Goal: Complete application form

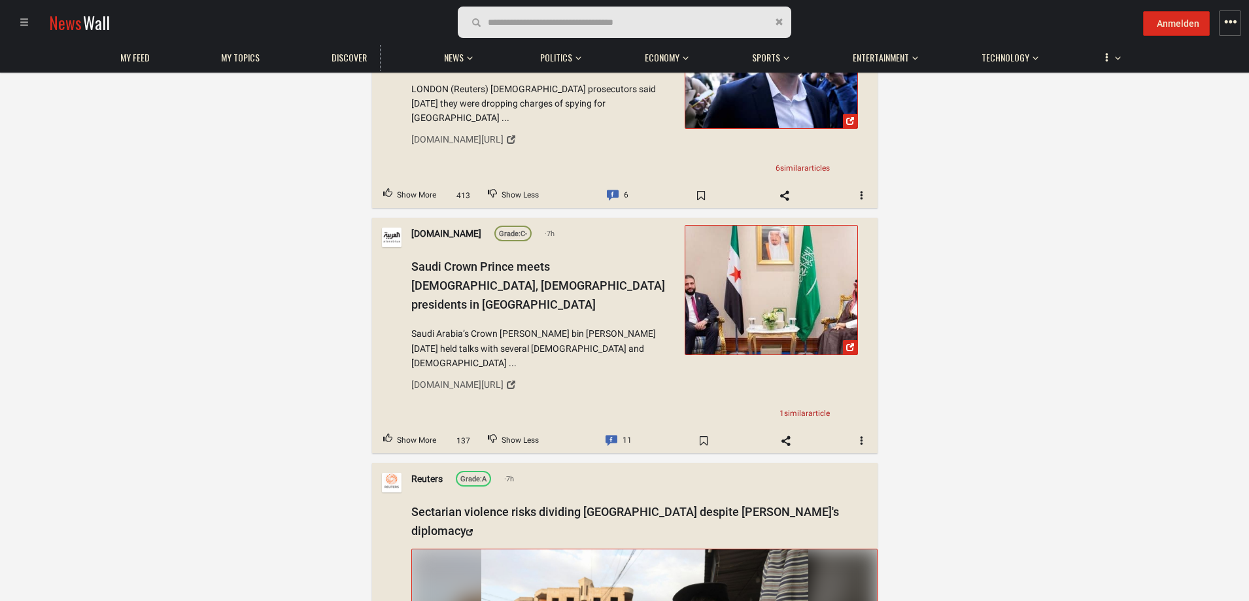
scroll to position [26690, 0]
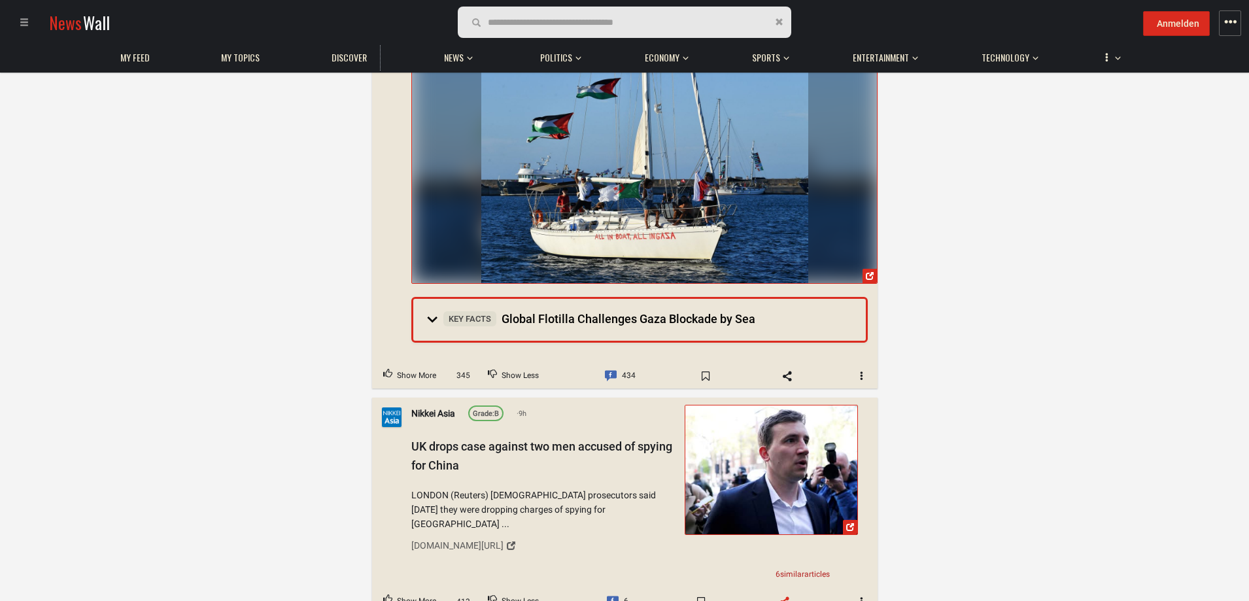
scroll to position [25774, 0]
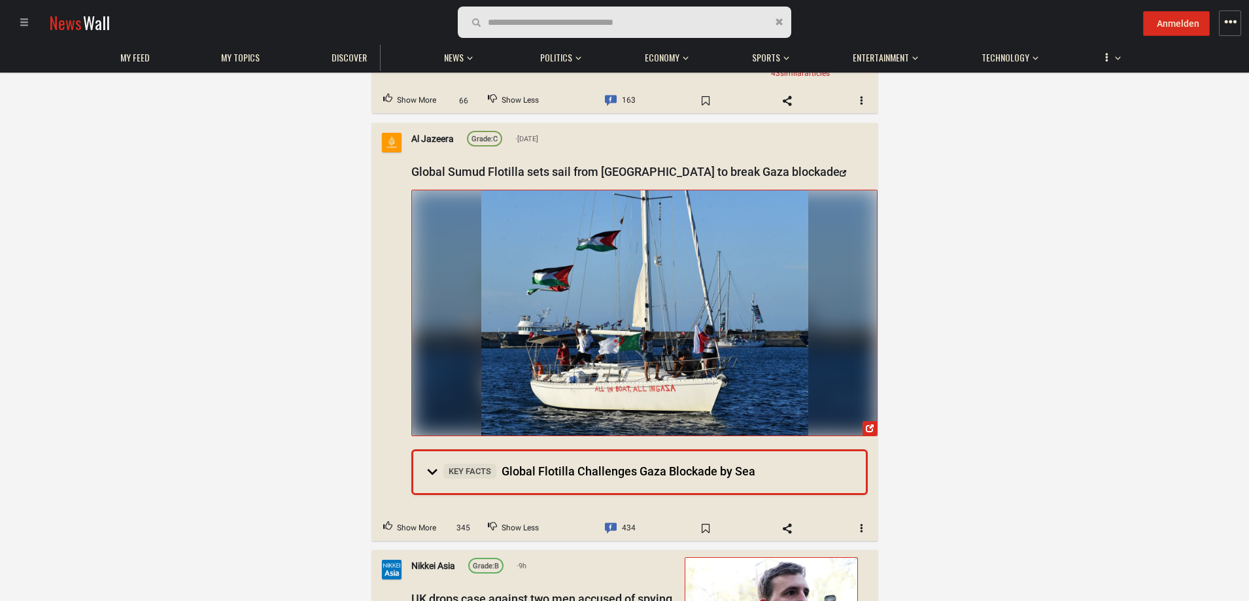
click at [466, 522] on span "345" at bounding box center [463, 528] width 23 height 12
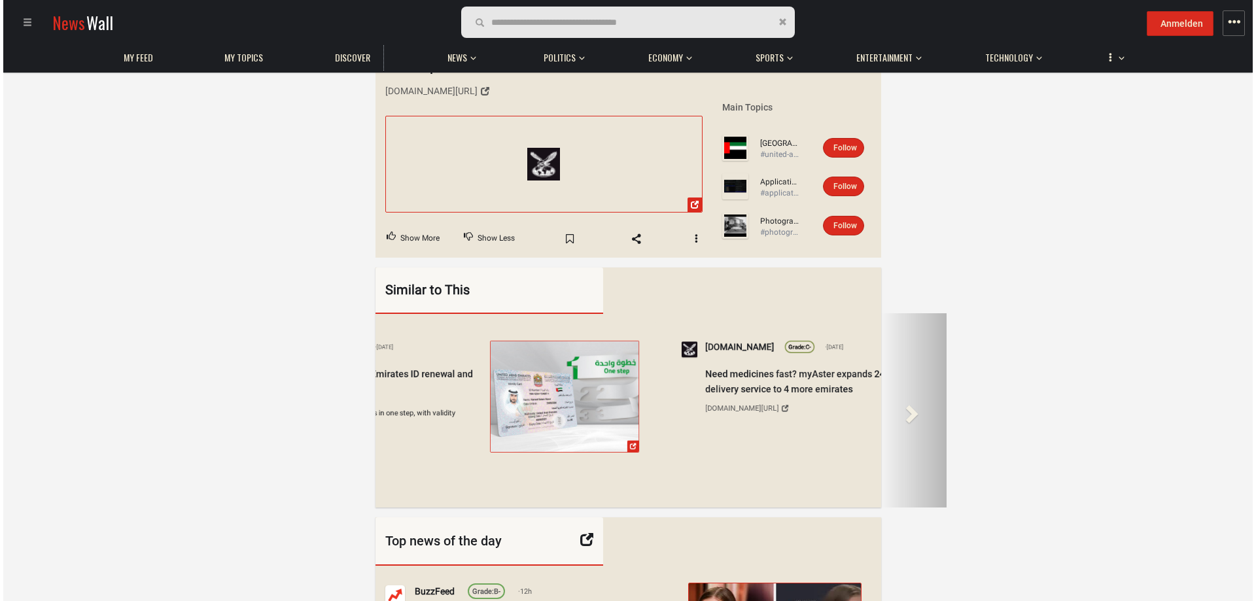
scroll to position [152, 0]
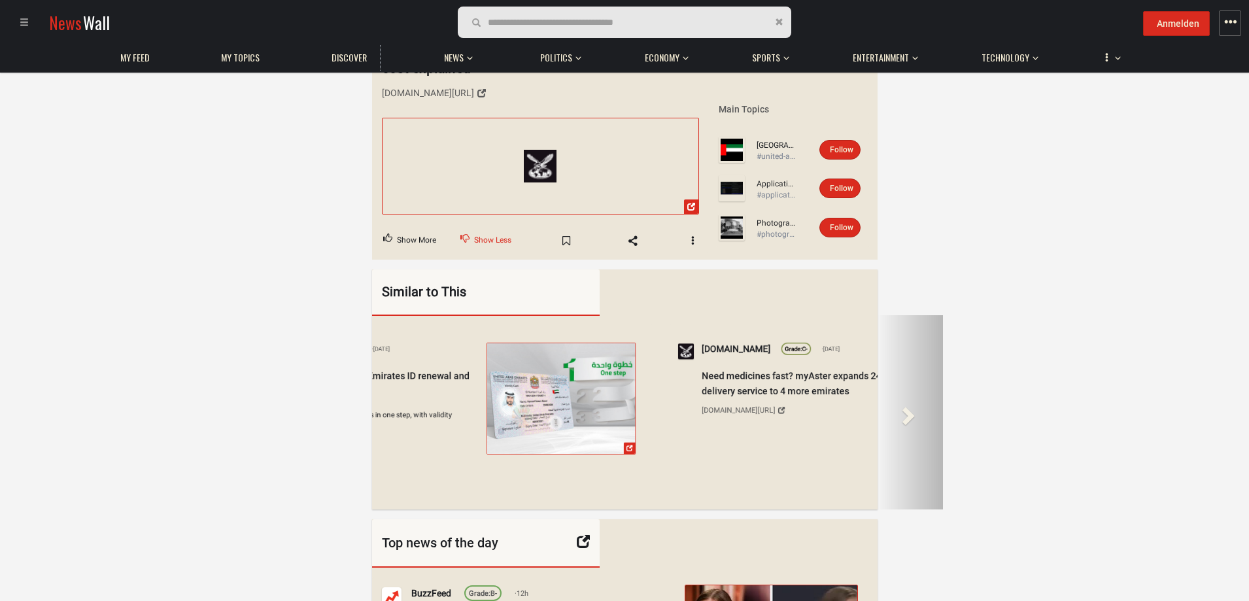
click at [468, 233] on span "Downvote" at bounding box center [464, 237] width 9 height 9
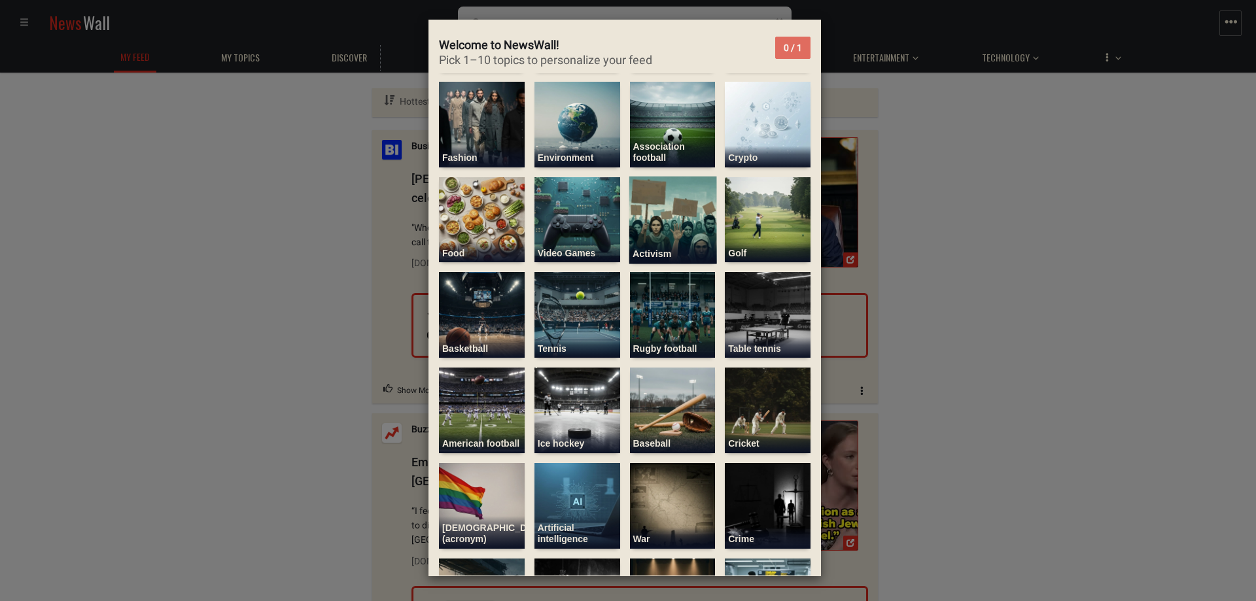
scroll to position [305, 0]
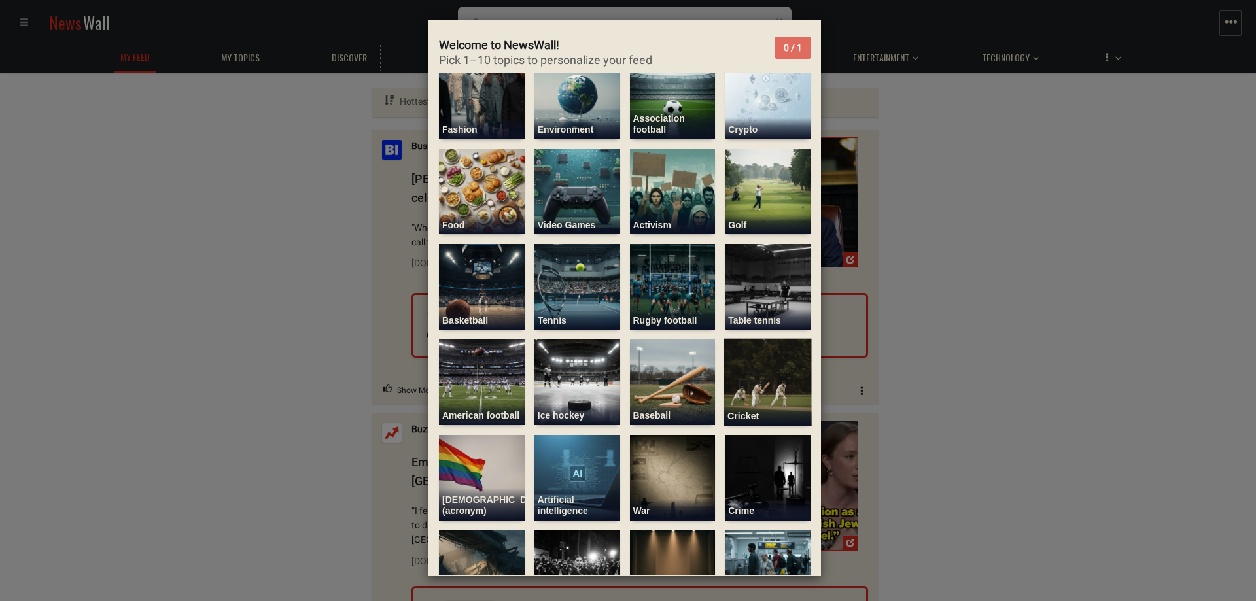
click at [734, 404] on div "Cricket" at bounding box center [767, 415] width 87 height 22
click at [673, 113] on div "Association football" at bounding box center [672, 125] width 80 height 24
click at [579, 118] on div "Environment" at bounding box center [577, 129] width 87 height 22
click at [447, 118] on div "Fashion" at bounding box center [481, 129] width 87 height 22
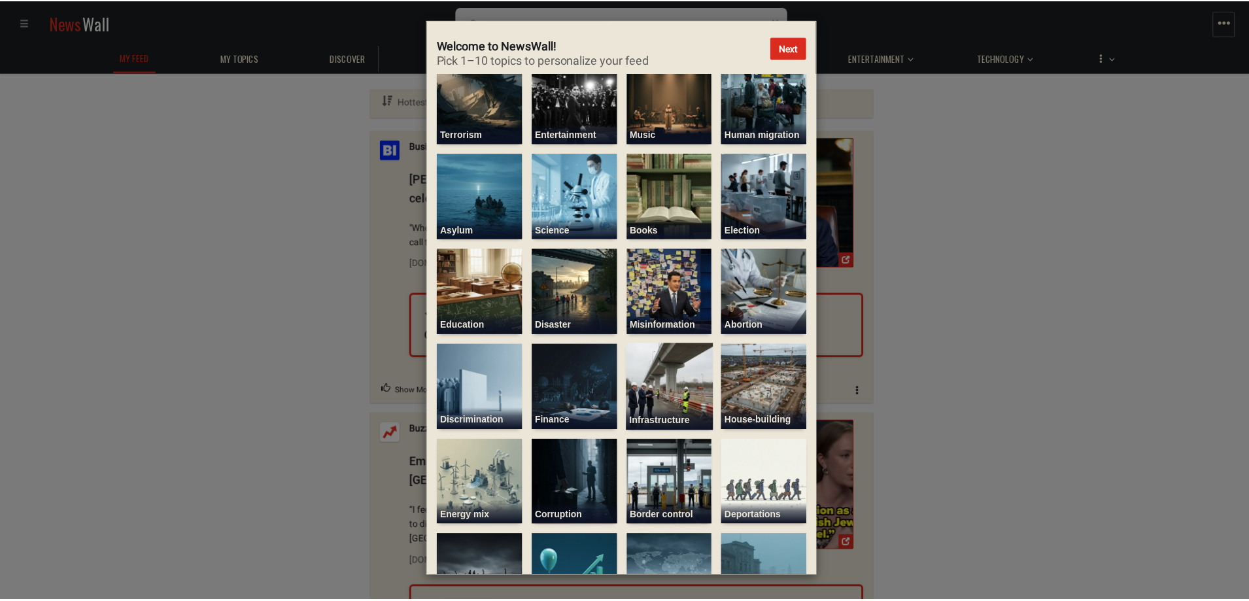
scroll to position [903, 0]
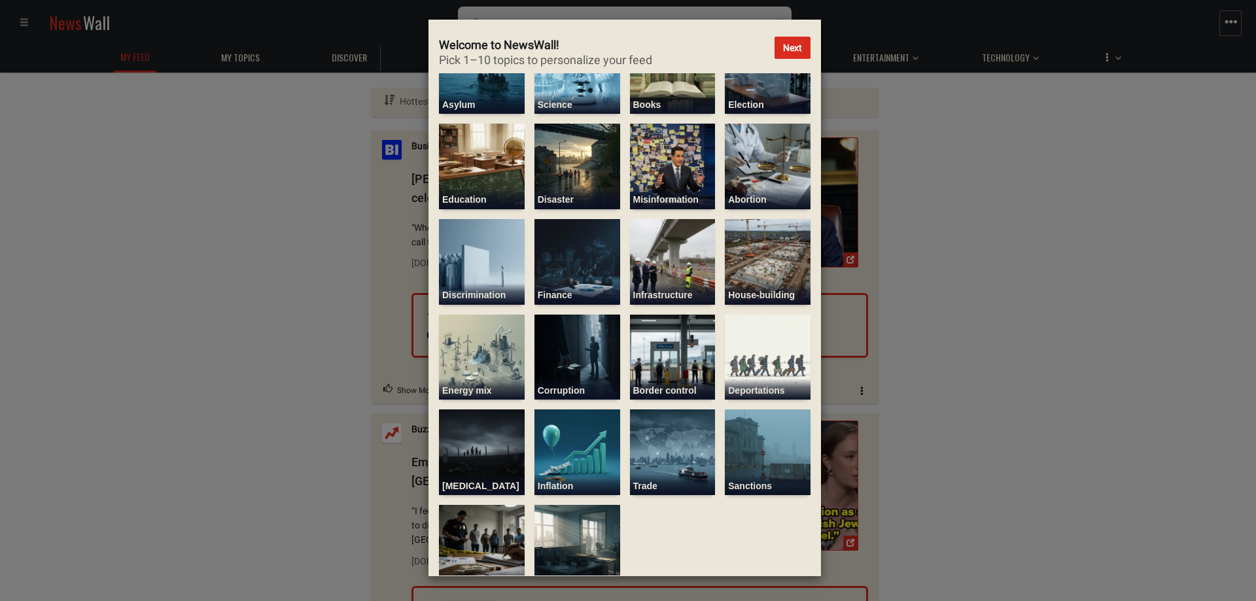
click at [801, 53] on button "Next" at bounding box center [792, 48] width 36 height 22
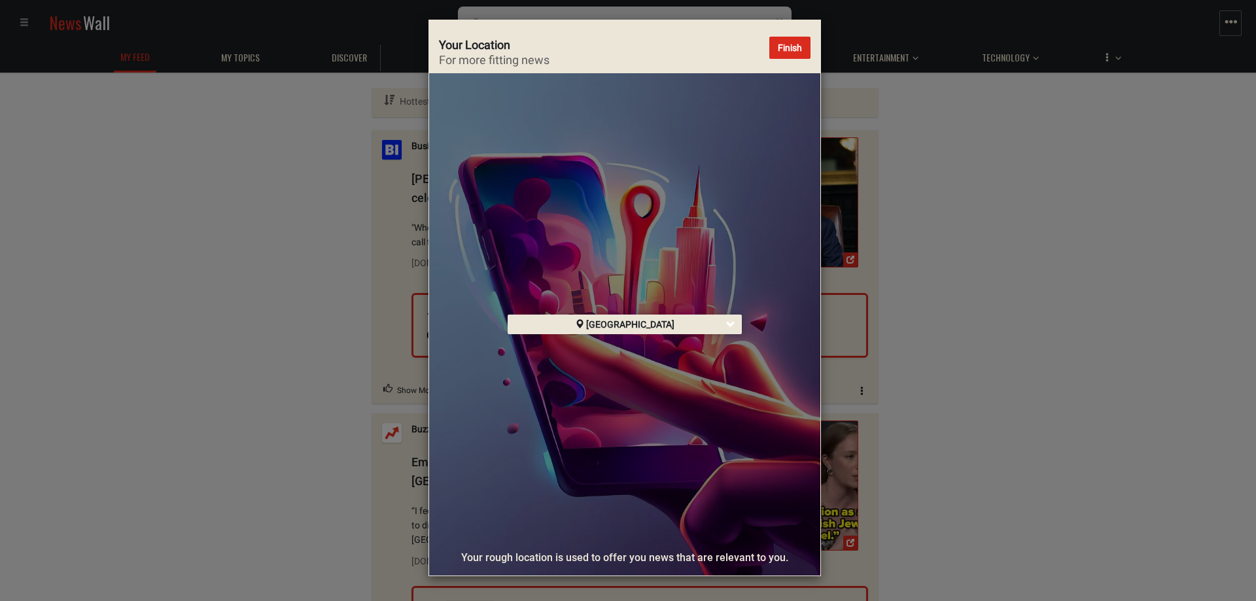
click at [719, 319] on div "Germany" at bounding box center [625, 325] width 235 height 20
click at [659, 326] on input "text" at bounding box center [625, 324] width 213 height 14
type input "********"
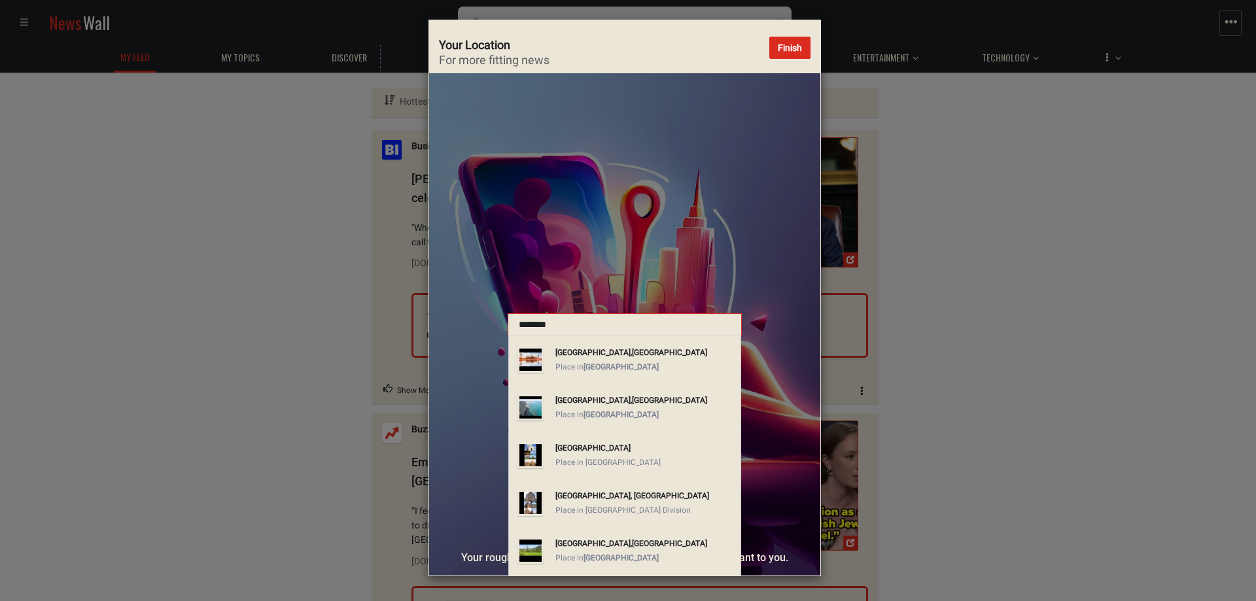
click at [632, 355] on strong "Pakistan" at bounding box center [669, 352] width 75 height 9
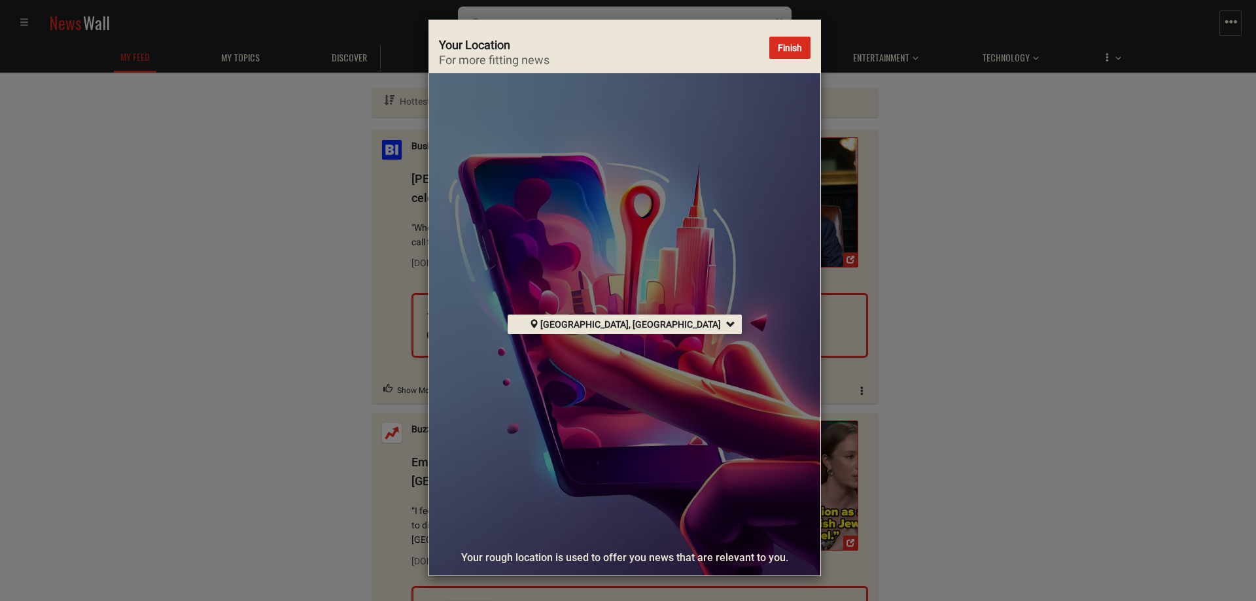
click at [799, 46] on button "Finish" at bounding box center [789, 48] width 41 height 22
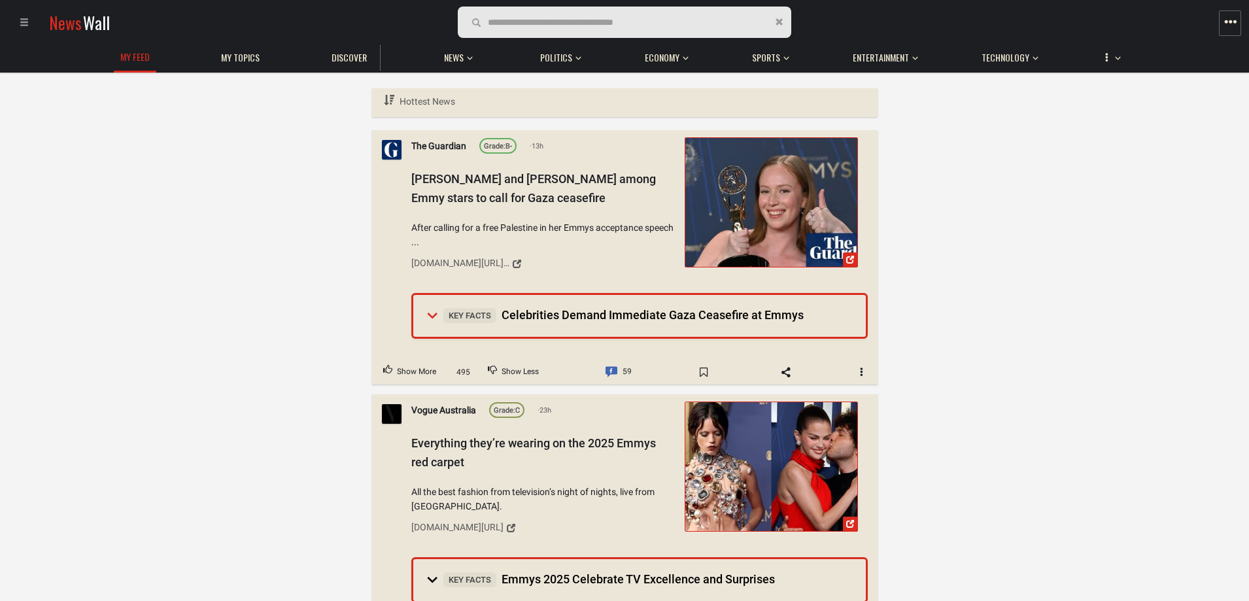
click at [432, 315] on summary "Key Facts Celebrities Demand Immediate Gaza Ceasefire at Emmys" at bounding box center [639, 316] width 453 height 42
